Goal: Task Accomplishment & Management: Manage account settings

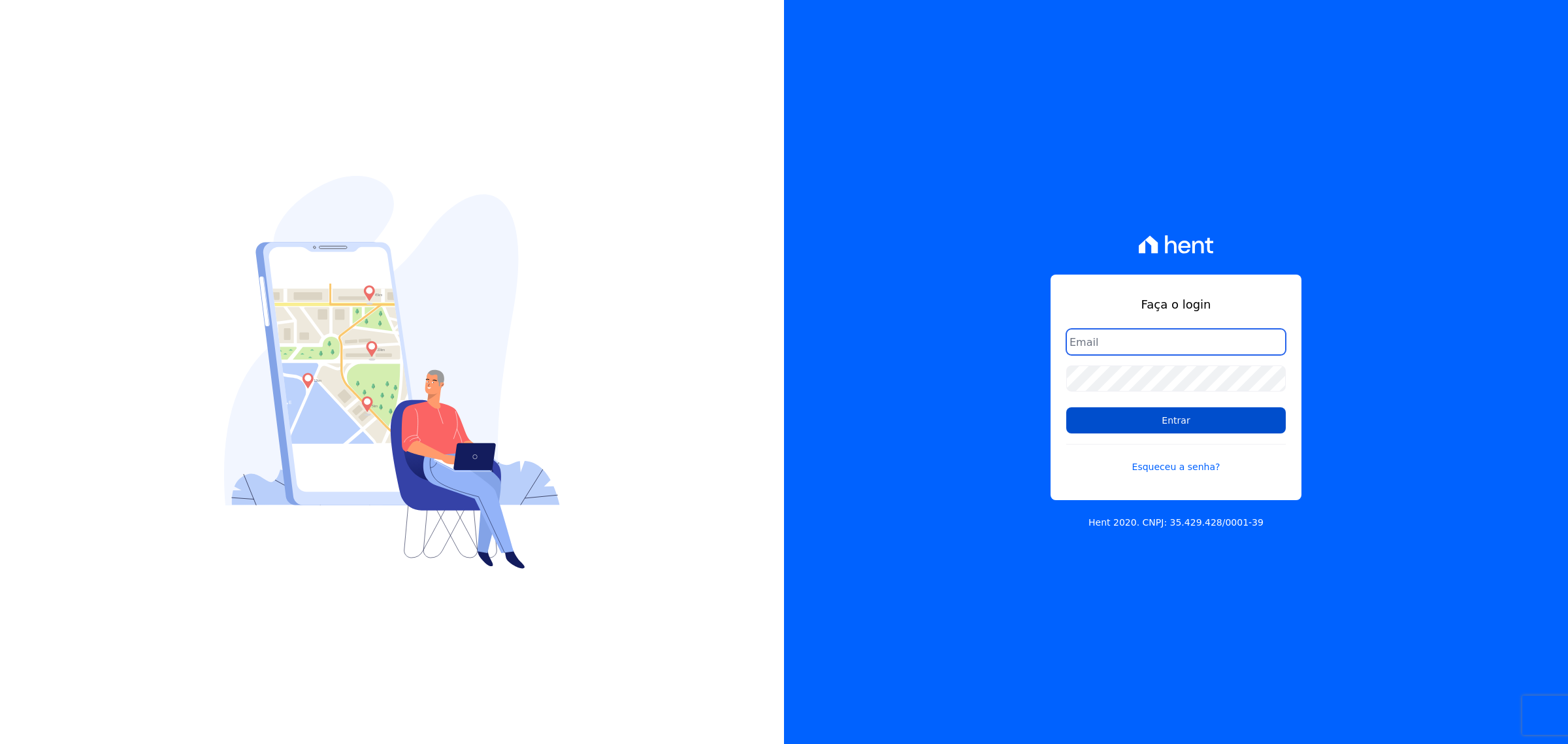
type input "[PERSON_NAME][EMAIL_ADDRESS][DOMAIN_NAME]"
click at [1177, 415] on input "Entrar" at bounding box center [1176, 420] width 220 height 27
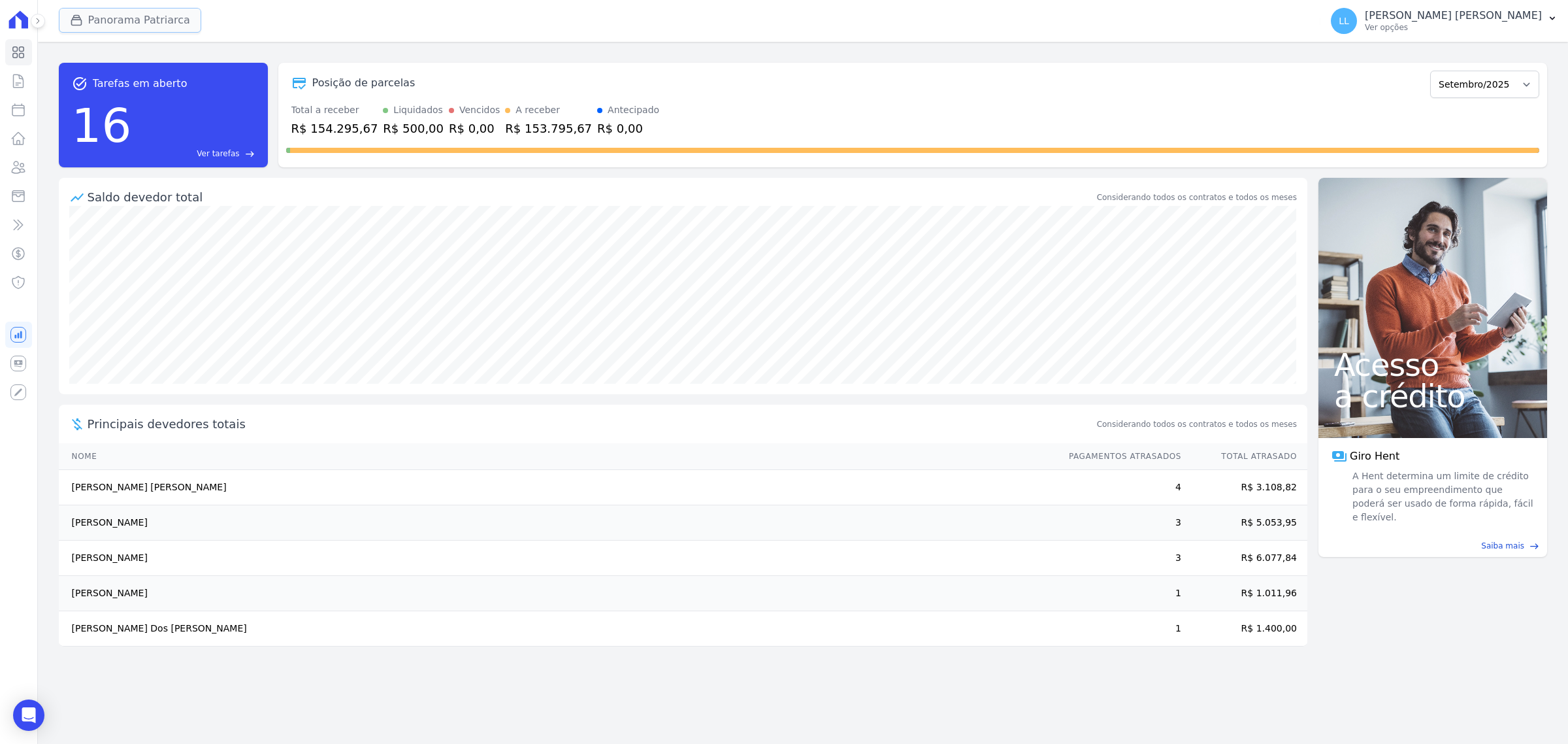
click at [141, 14] on button "Panorama Patriarca" at bounding box center [130, 20] width 143 height 25
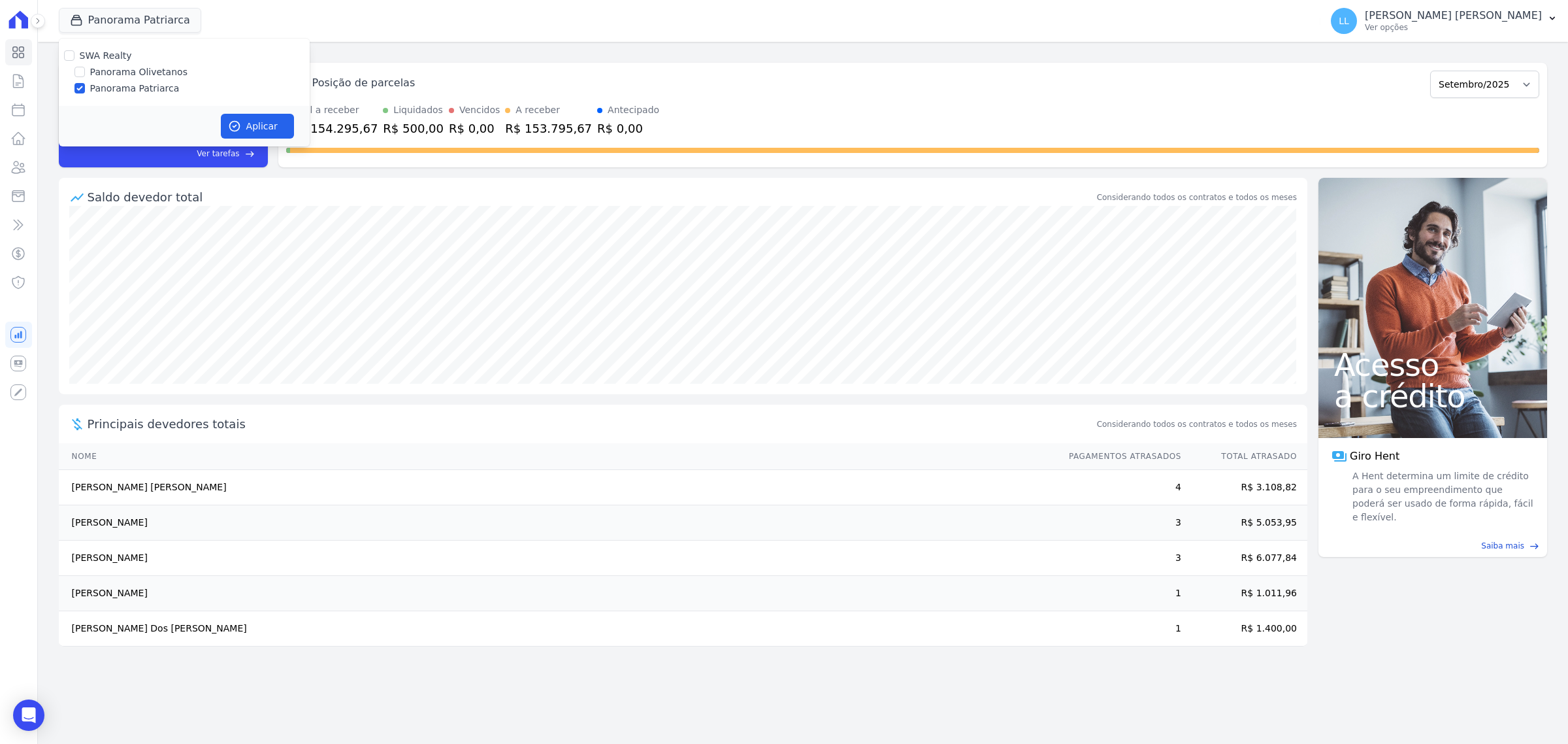
click at [145, 69] on label "Panorama Olivetanos" at bounding box center [139, 72] width 97 height 14
click at [85, 69] on input "Panorama Olivetanos" at bounding box center [80, 72] width 10 height 10
checkbox input "true"
click at [148, 82] on label "Panorama Patriarca" at bounding box center [134, 89] width 90 height 14
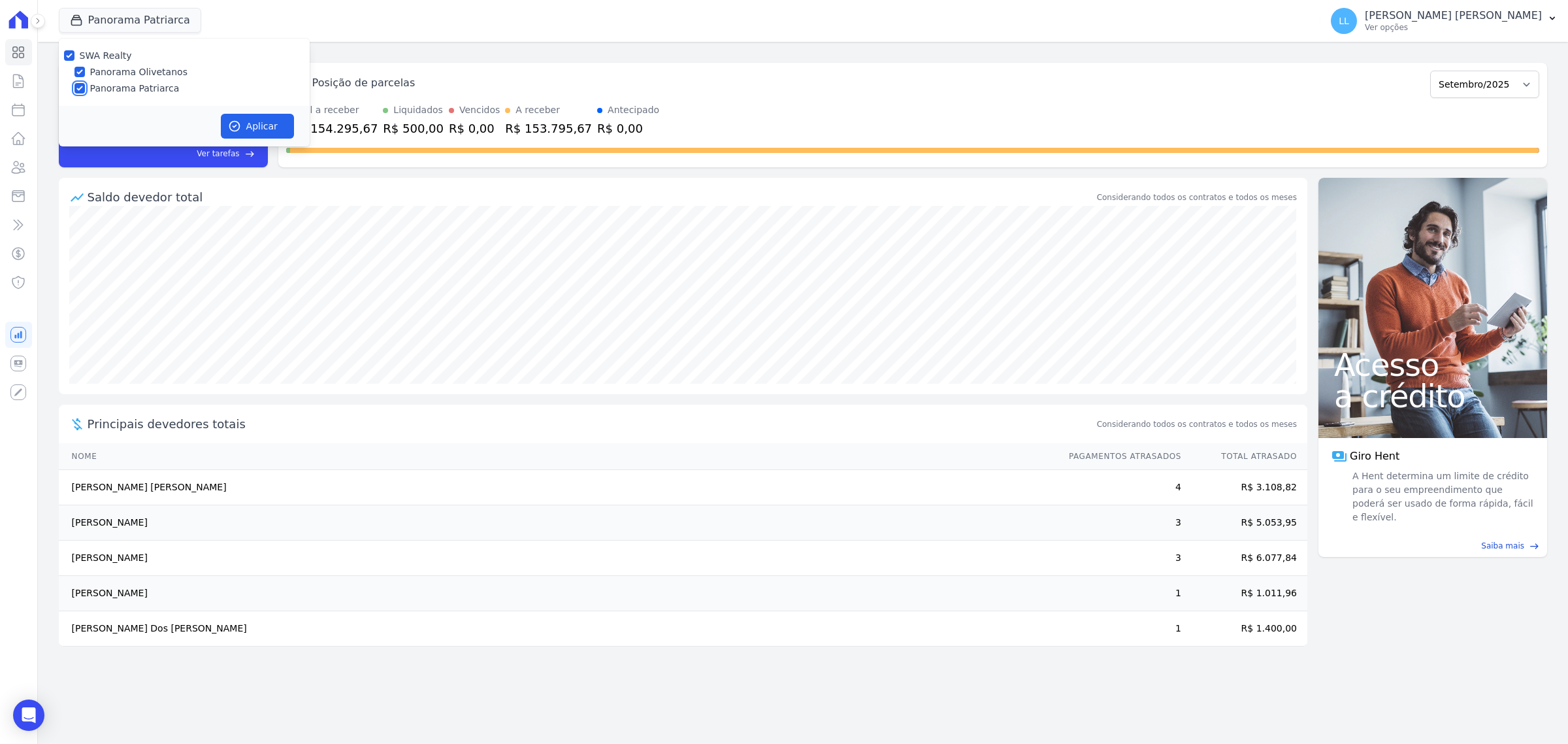
click at [85, 83] on input "Panorama Patriarca" at bounding box center [80, 88] width 10 height 10
checkbox input "false"
click at [240, 121] on icon "button" at bounding box center [234, 126] width 13 height 13
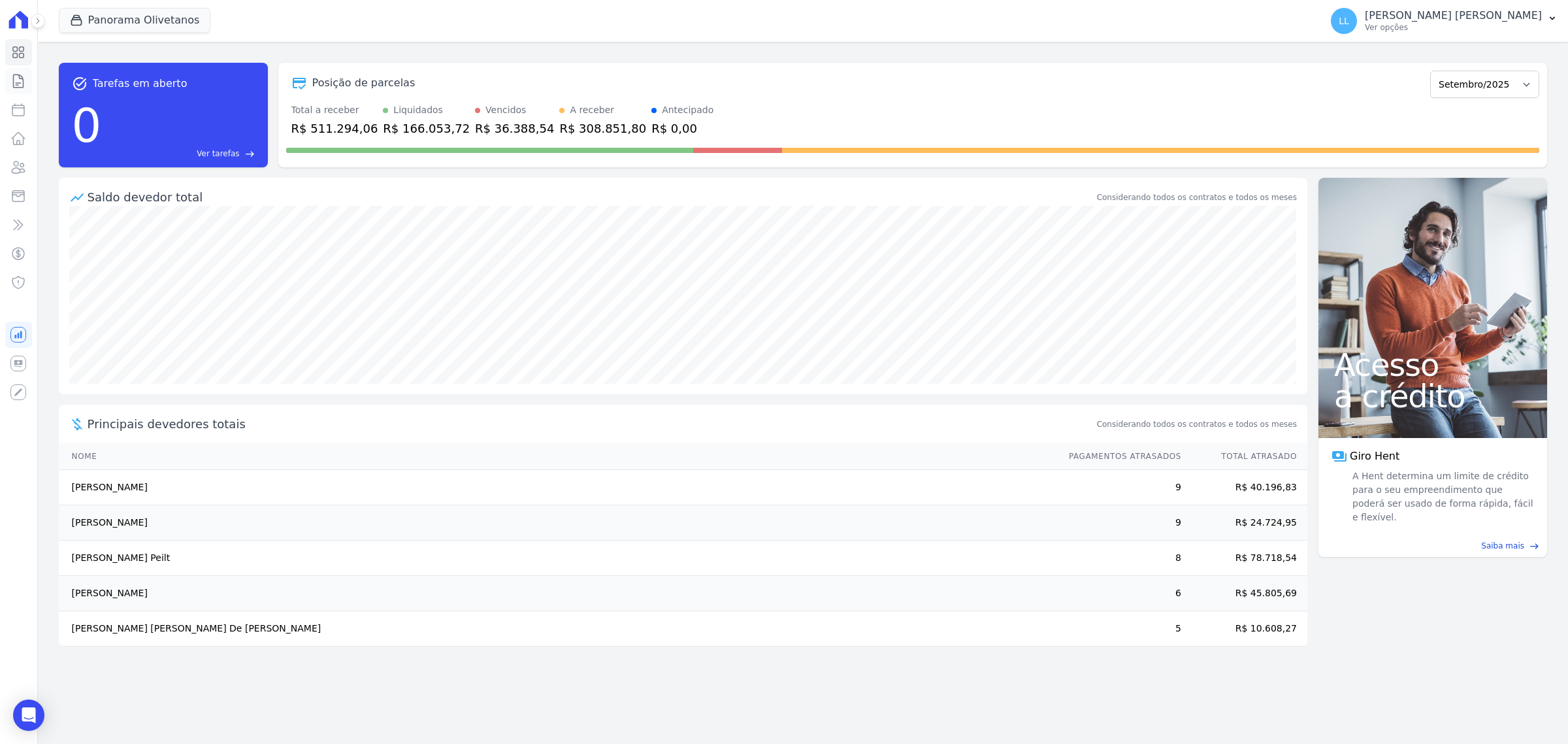
click at [23, 86] on icon at bounding box center [18, 80] width 9 height 13
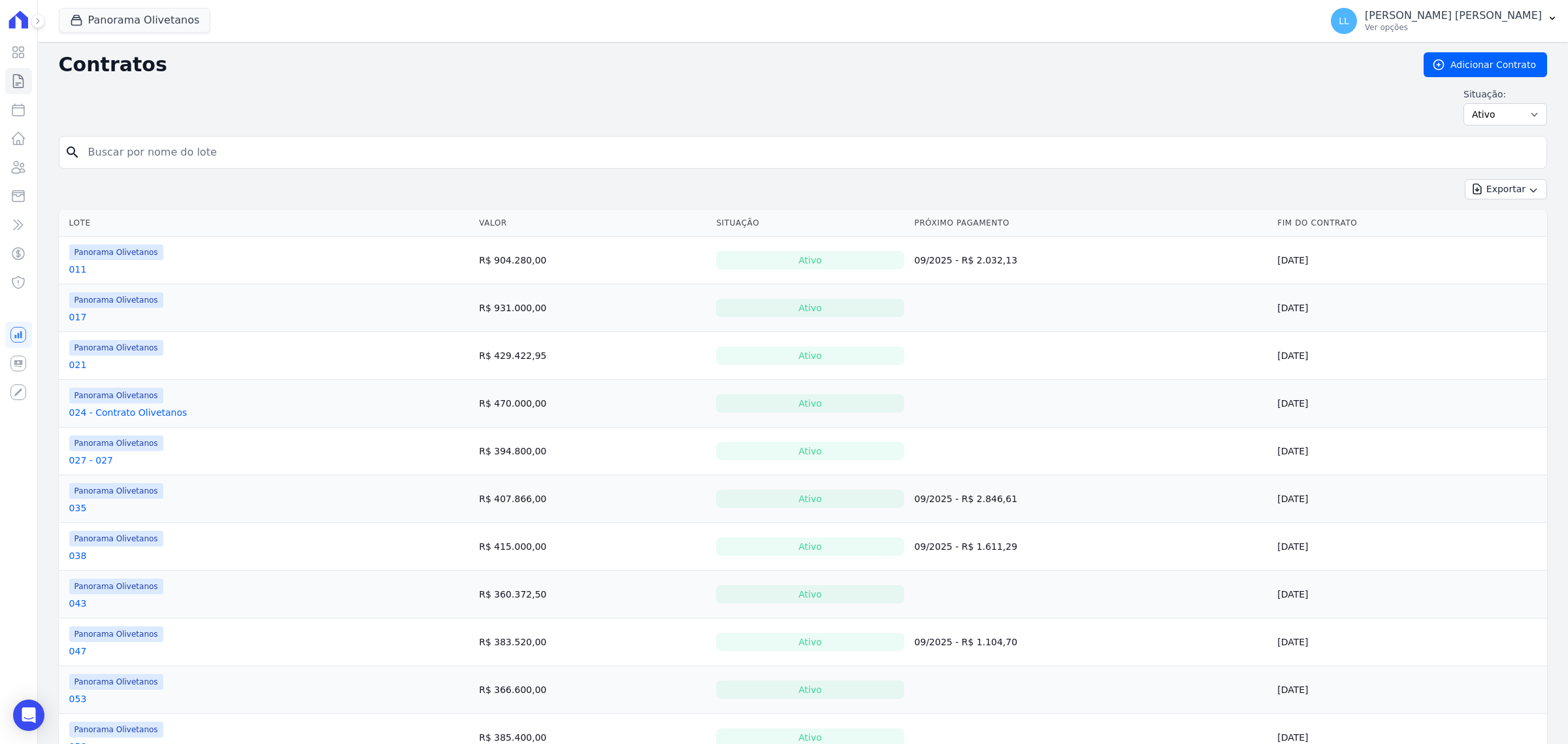
click at [230, 148] on input "search" at bounding box center [811, 152] width 1461 height 27
type input "088"
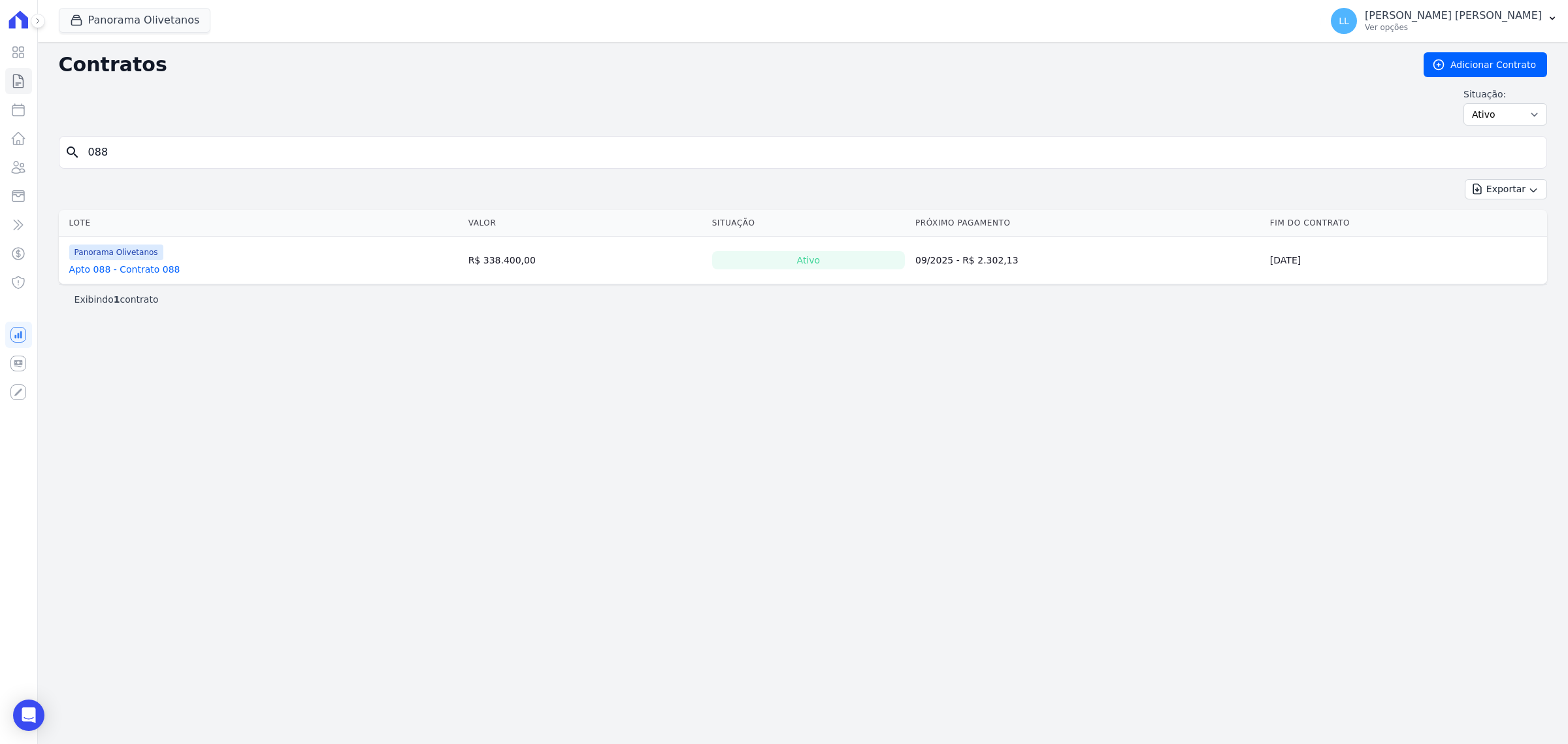
click at [139, 263] on link "Apto 088 - Contrato 088" at bounding box center [125, 269] width 111 height 13
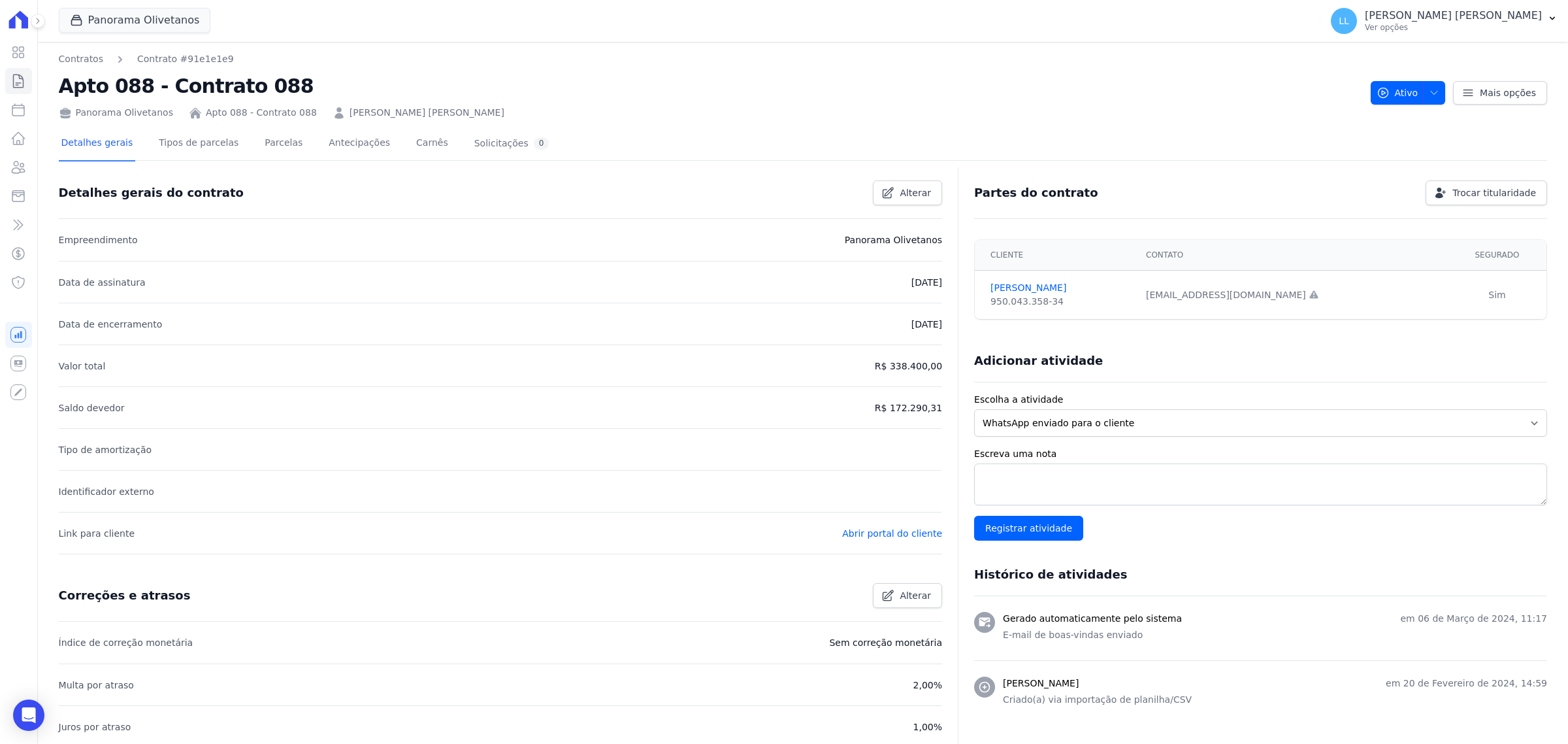
click at [226, 139] on div "Detalhes gerais Tipos de parcelas Parcelas Antecipações Carnês Solicitações 0" at bounding box center [305, 144] width 493 height 35
click at [262, 145] on link "Parcelas" at bounding box center [283, 144] width 43 height 35
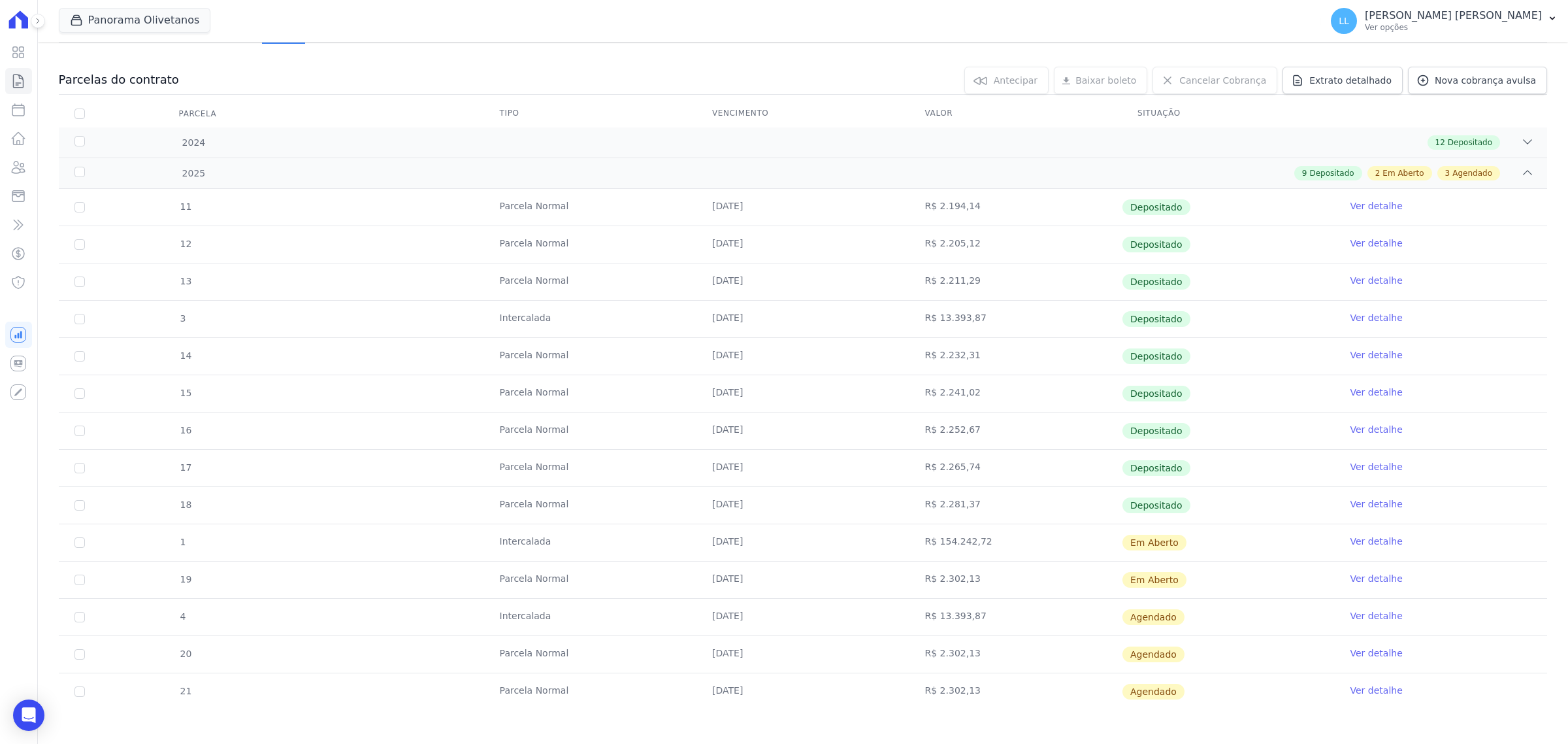
scroll to position [124, 0]
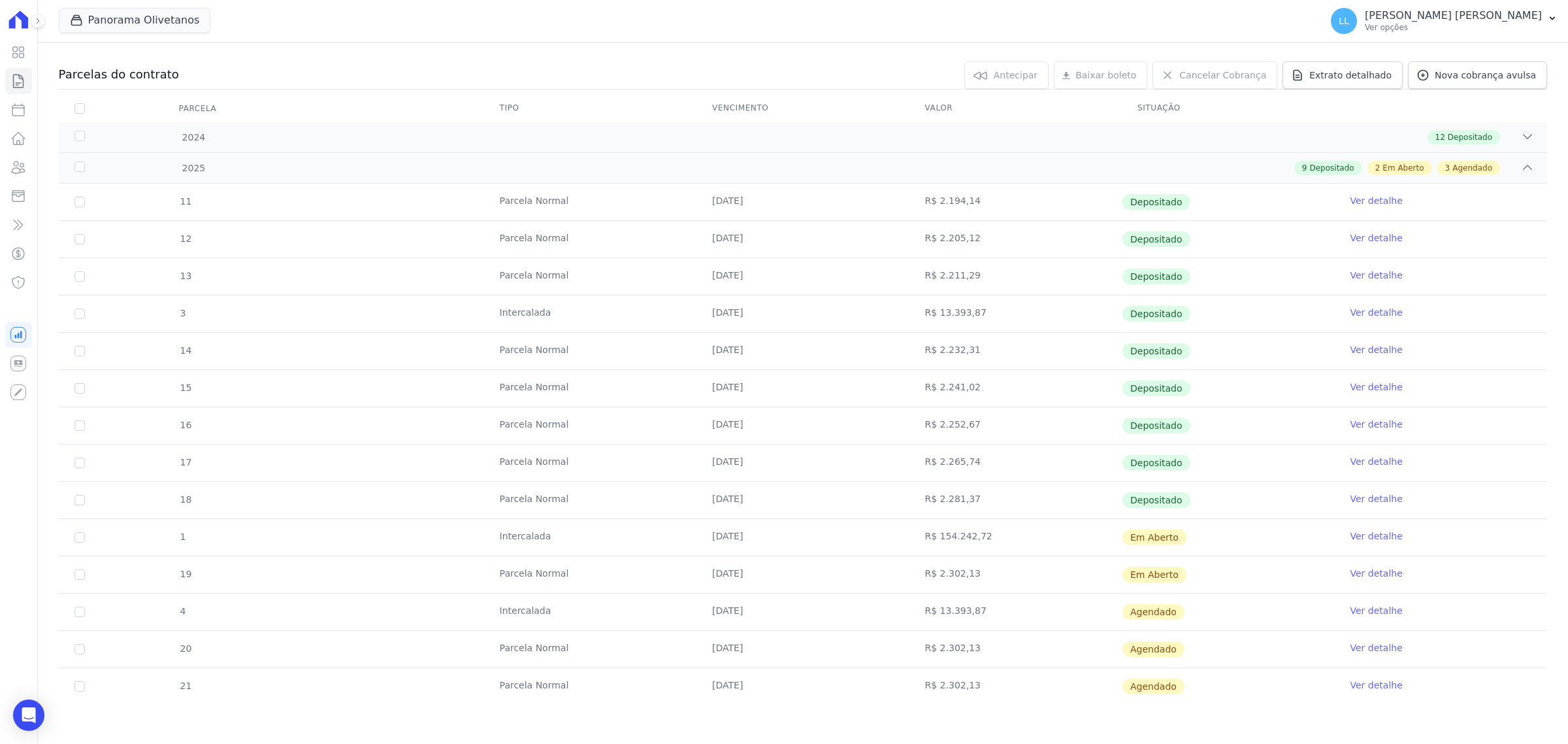
click at [1366, 531] on link "Ver detalhe" at bounding box center [1376, 535] width 52 height 13
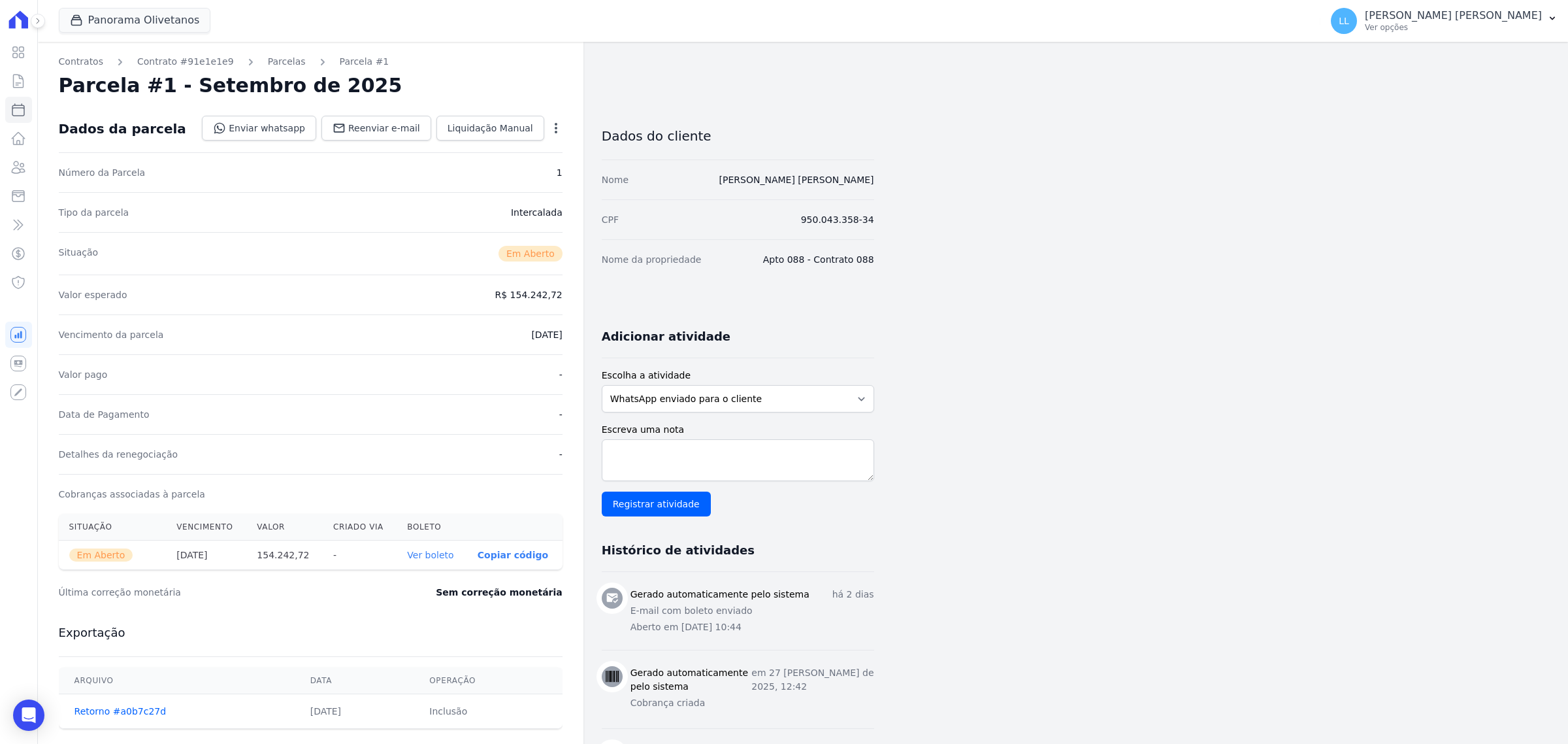
click at [564, 127] on div "Contratos Contrato #91e1e1e9 Parcelas Parcela #1 Parcela #1 - Setembro de 2025 …" at bounding box center [310, 475] width 545 height 867
click at [552, 127] on icon "button" at bounding box center [556, 127] width 13 height 13
click at [531, 161] on link "Cancelar Cobrança" at bounding box center [499, 169] width 115 height 24
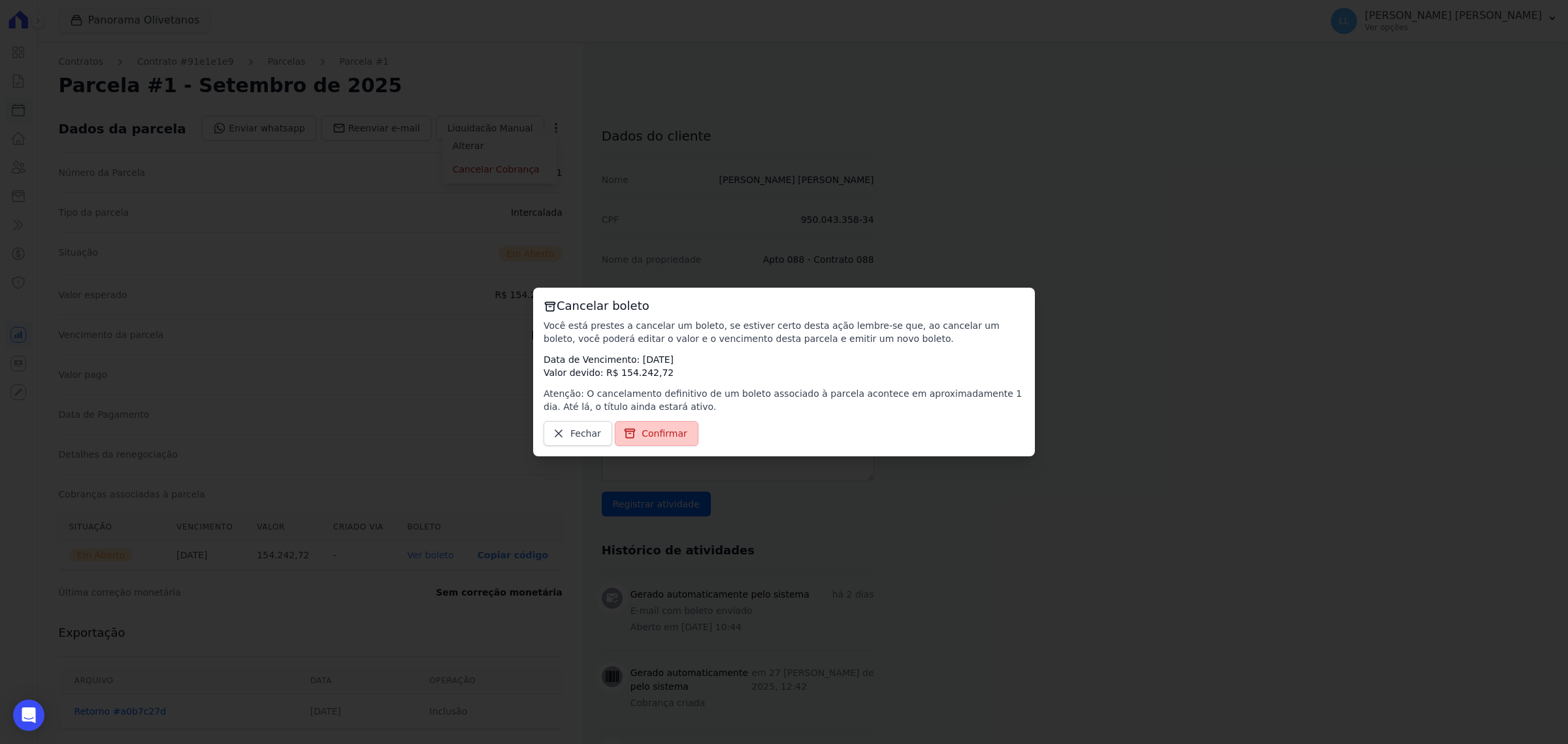
click at [664, 433] on span "Confirmar" at bounding box center [665, 433] width 46 height 13
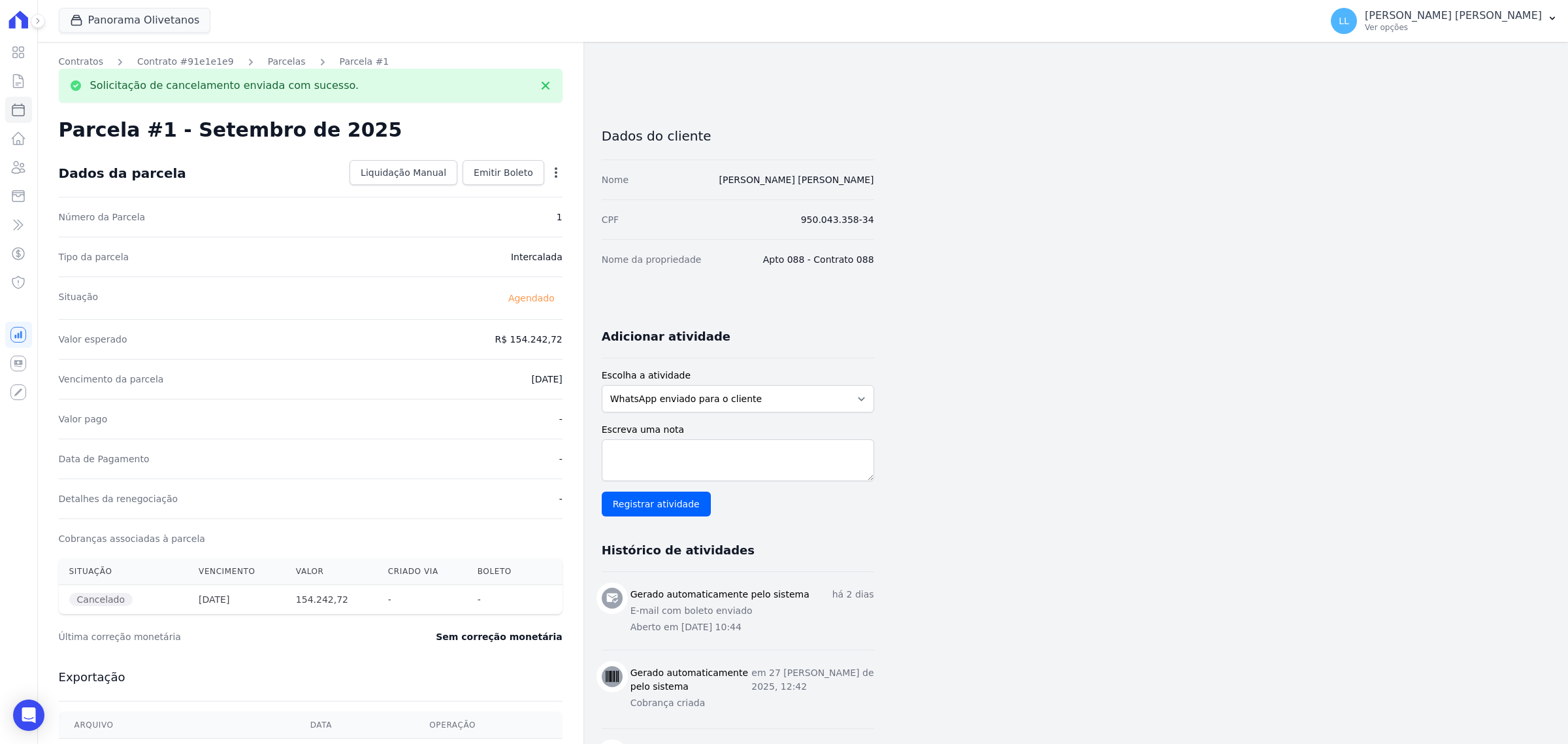
click at [556, 129] on div "Parcela #1 - Setembro de 2025" at bounding box center [310, 130] width 504 height 24
click at [556, 180] on div "Open options" at bounding box center [556, 174] width 13 height 16
click at [556, 166] on icon "button" at bounding box center [556, 172] width 13 height 13
click at [518, 192] on link "Alterar" at bounding box center [499, 191] width 115 height 24
click at [549, 376] on input "2025-09-28" at bounding box center [510, 378] width 103 height 27
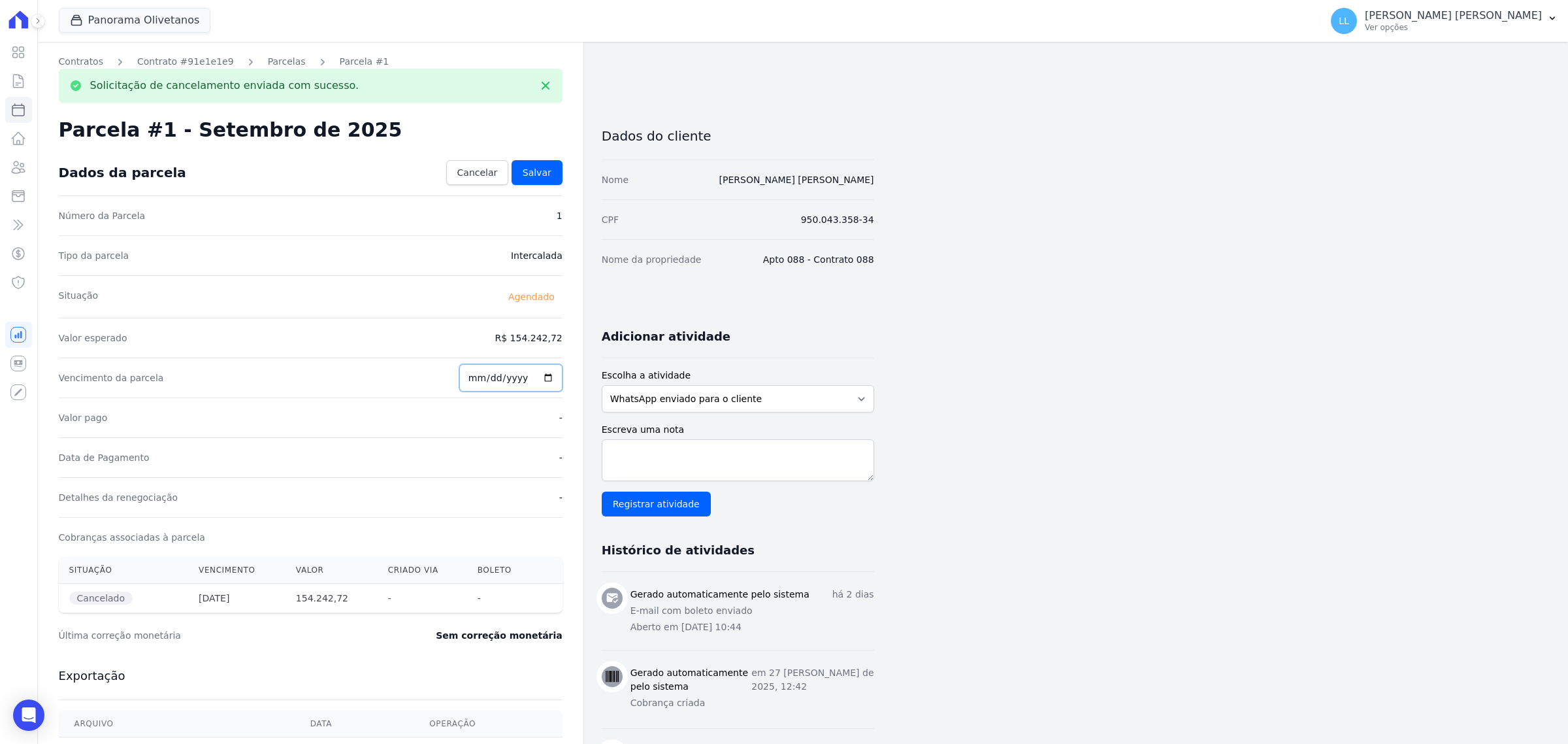
type input "2025-10-28"
click at [551, 177] on link "Salvar" at bounding box center [537, 172] width 51 height 25
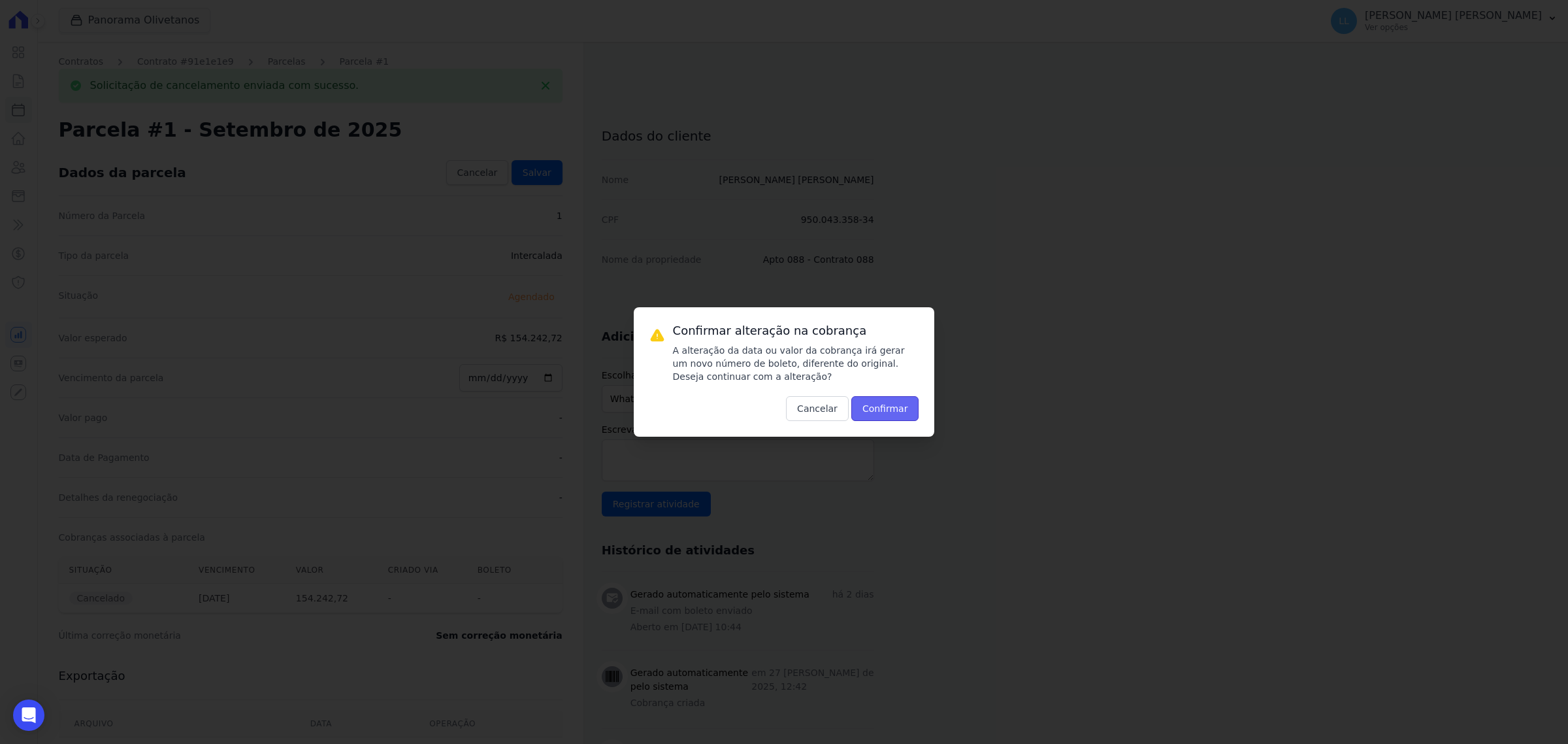
click at [882, 396] on button "Confirmar" at bounding box center [885, 408] width 68 height 25
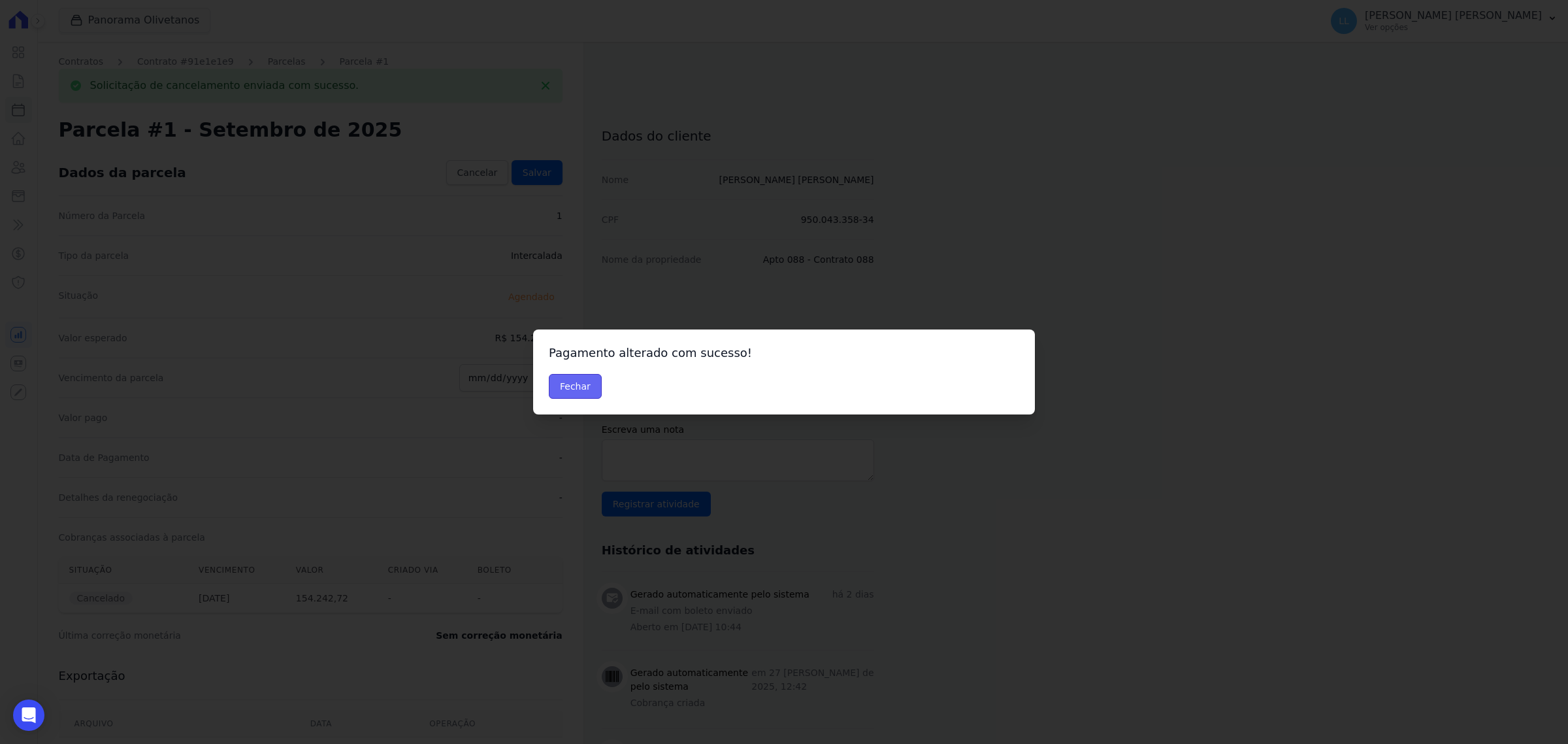
click at [578, 386] on button "Fechar" at bounding box center [575, 386] width 53 height 25
